Goal: Transaction & Acquisition: Download file/media

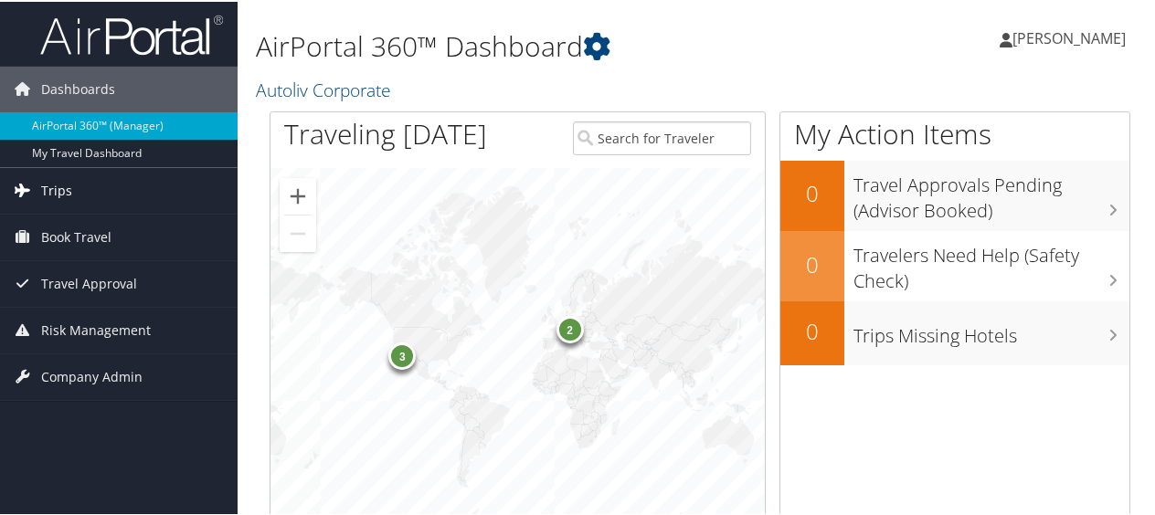
click at [68, 186] on span "Trips" at bounding box center [56, 189] width 31 height 46
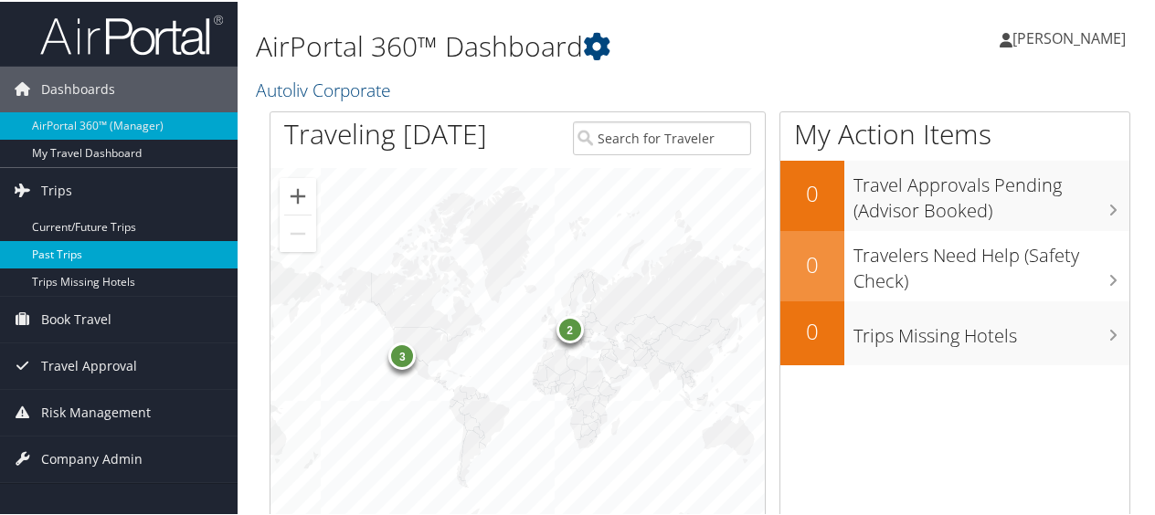
click at [71, 245] on link "Past Trips" at bounding box center [119, 252] width 238 height 27
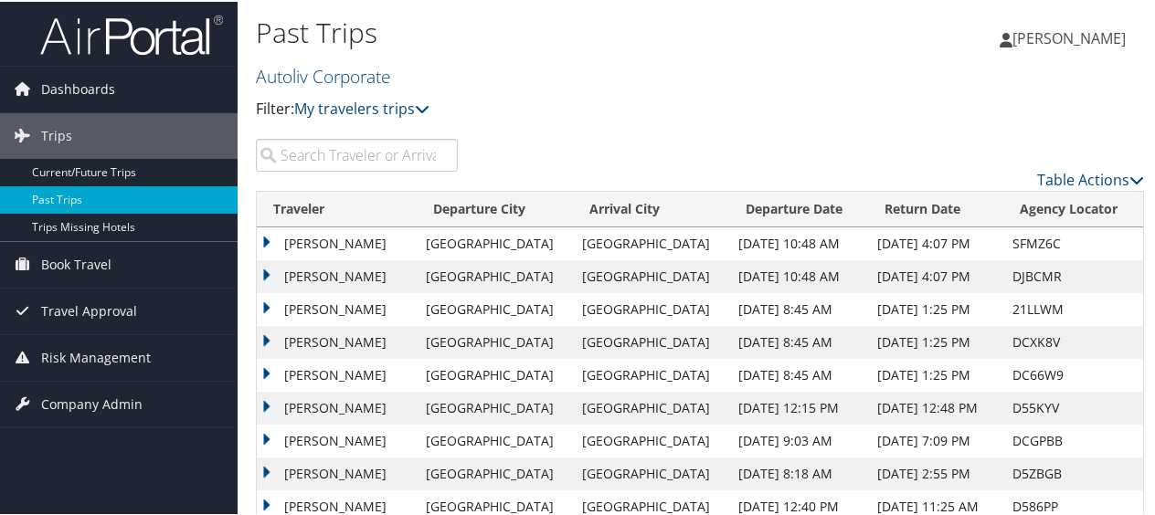
scroll to position [70, 0]
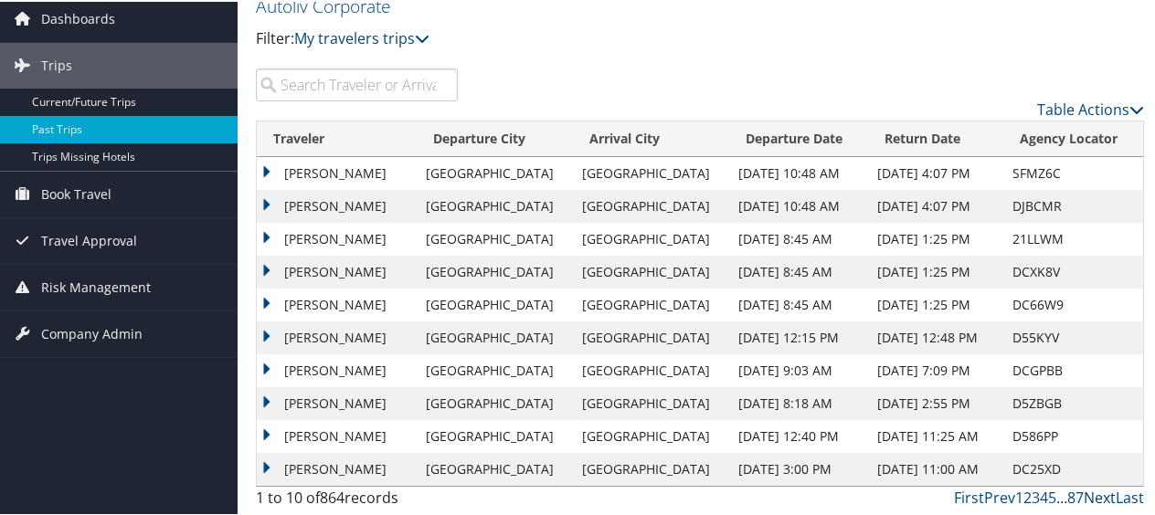
click at [1095, 494] on link "Next" at bounding box center [1100, 496] width 32 height 20
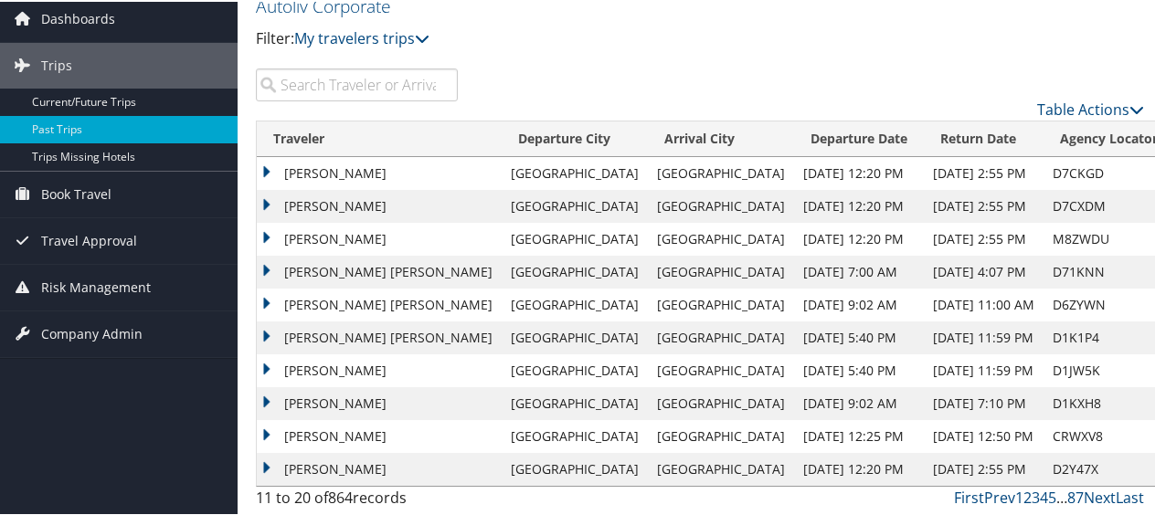
click at [387, 207] on td "JOHN MICHAEL KOSTUSYK" at bounding box center [379, 204] width 245 height 33
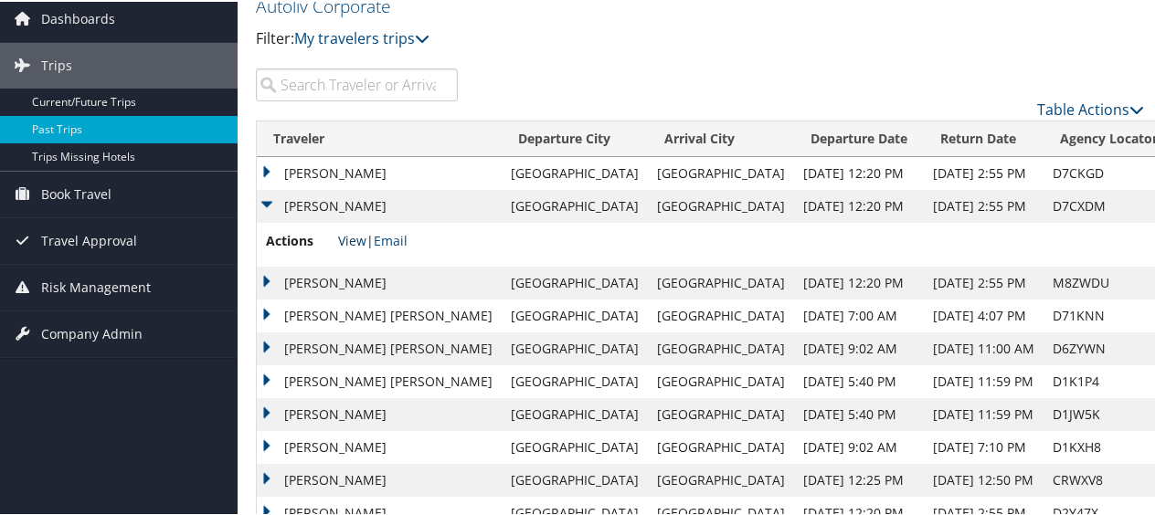
click at [359, 238] on link "View" at bounding box center [352, 238] width 28 height 17
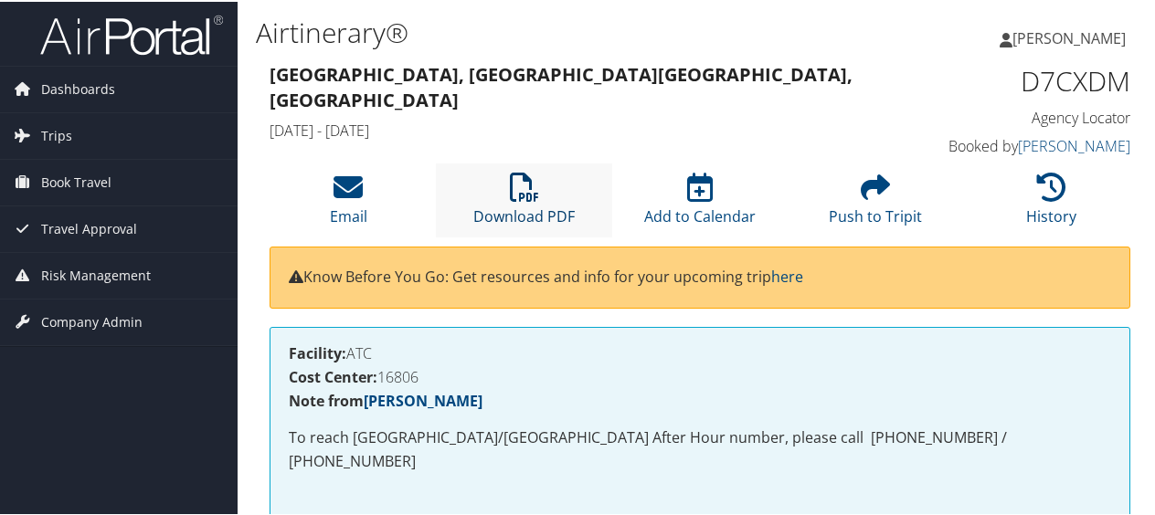
click at [536, 225] on link "Download PDF" at bounding box center [523, 203] width 101 height 44
click at [1021, 46] on ul "[PERSON_NAME] [PERSON_NAME]" at bounding box center [1062, 36] width 165 height 55
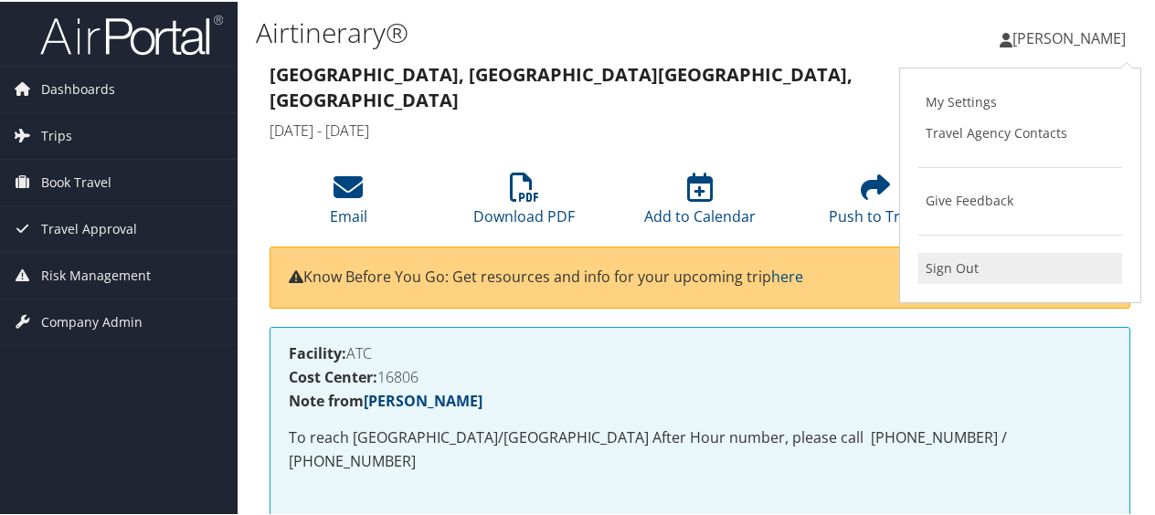
click at [956, 262] on link "Sign Out" at bounding box center [1021, 266] width 204 height 31
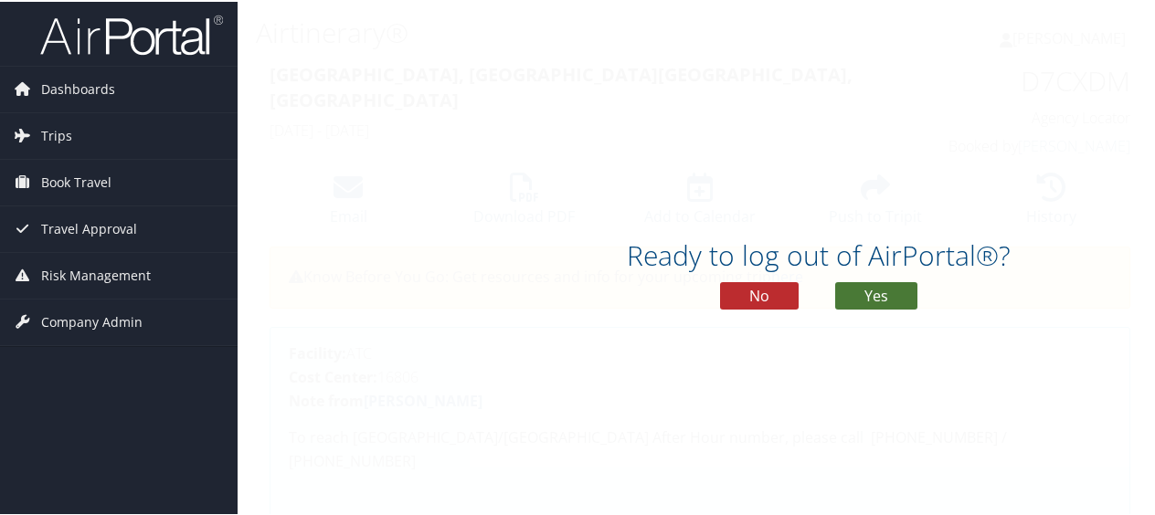
click at [867, 287] on button "Yes" at bounding box center [876, 294] width 82 height 27
